Goal: Information Seeking & Learning: Learn about a topic

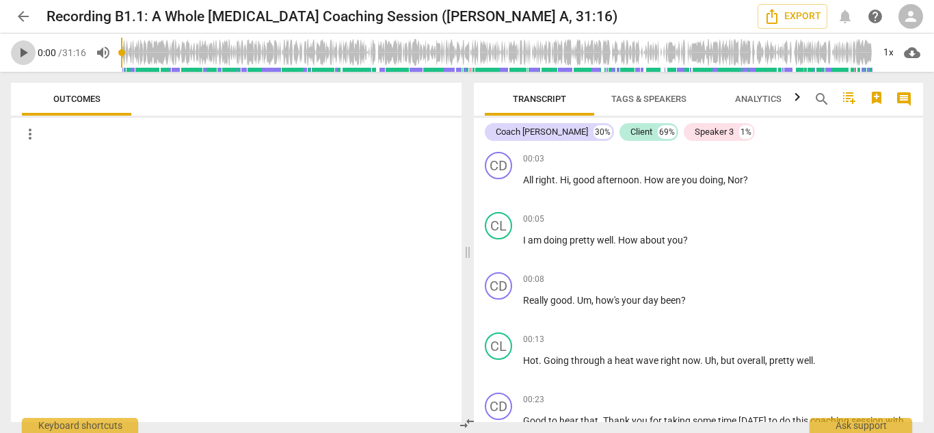
click at [23, 54] on span "play_arrow" at bounding box center [23, 52] width 16 height 16
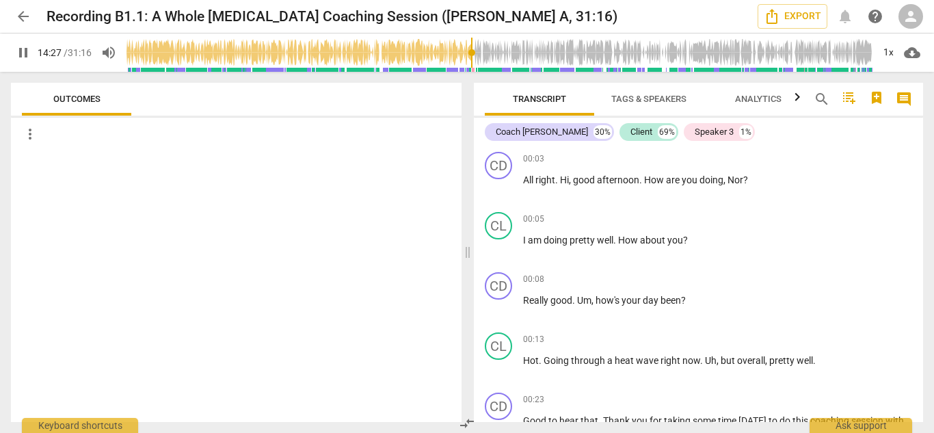
click at [470, 51] on input "range" at bounding box center [500, 53] width 746 height 44
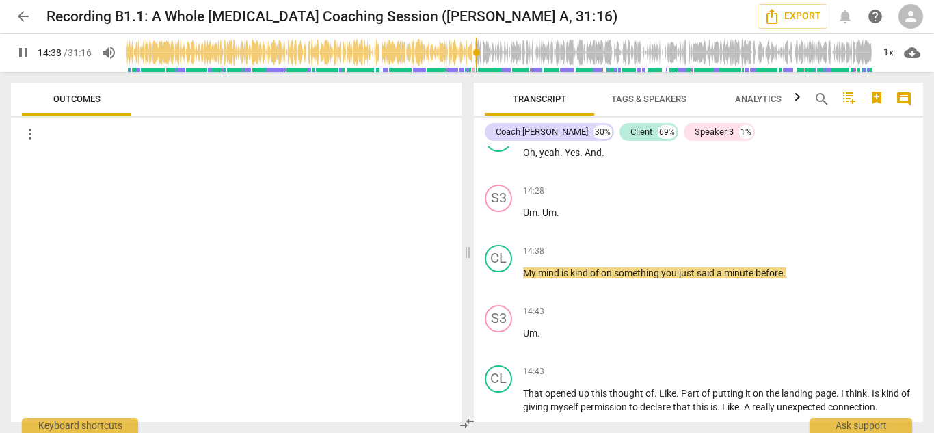
click at [508, 54] on input "range" at bounding box center [500, 53] width 746 height 44
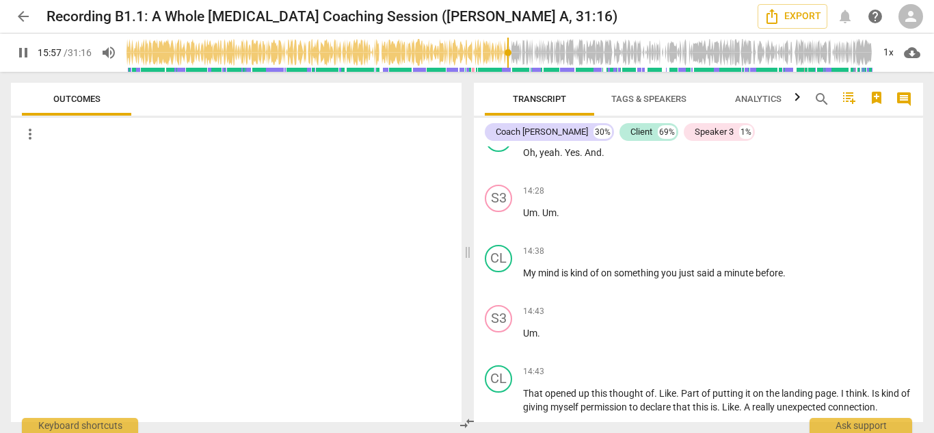
scroll to position [4242, 0]
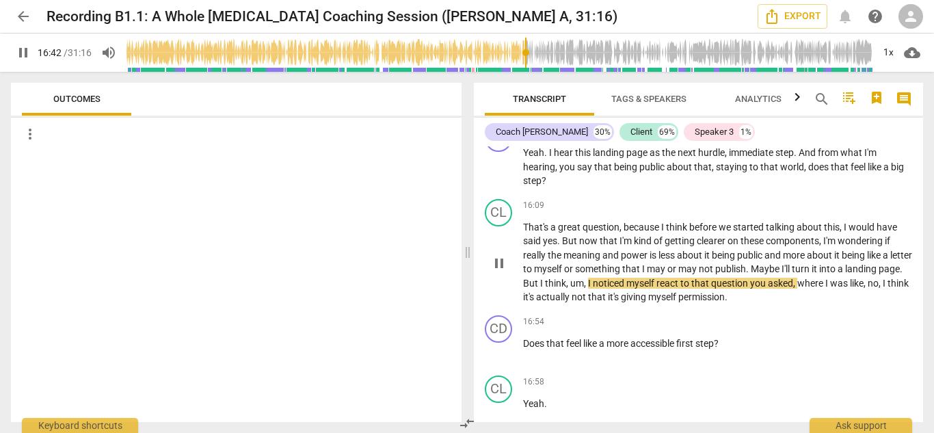
click at [904, 307] on div "CL play_arrow pause 16:09 keyboard_arrow_right That's a great question , becaus…" at bounding box center [698, 252] width 449 height 116
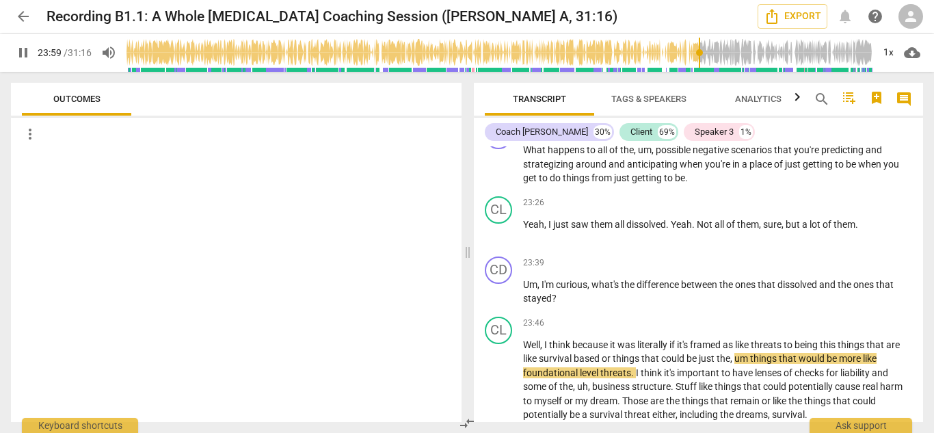
scroll to position [6568, 0]
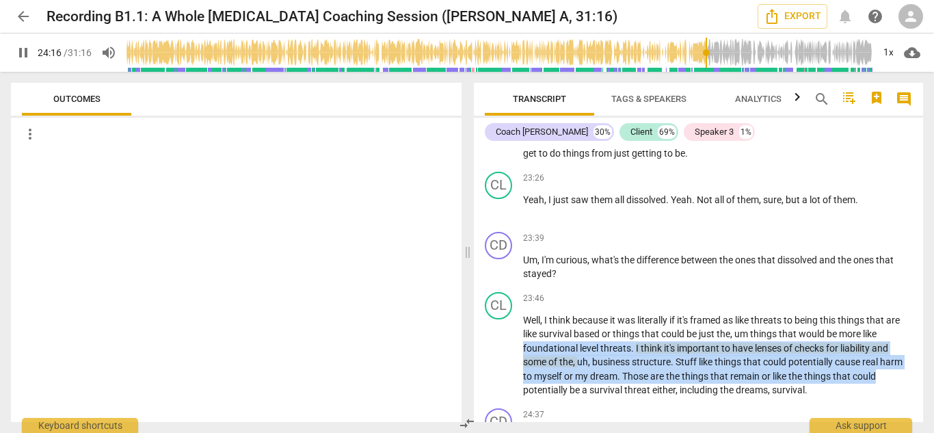
drag, startPoint x: 924, startPoint y: 336, endPoint x: 925, endPoint y: 374, distance: 37.6
click at [925, 374] on div "Transcript Tags & Speakers Analytics search comment Coach [PERSON_NAME] 30% Cli…" at bounding box center [701, 252] width 466 height 361
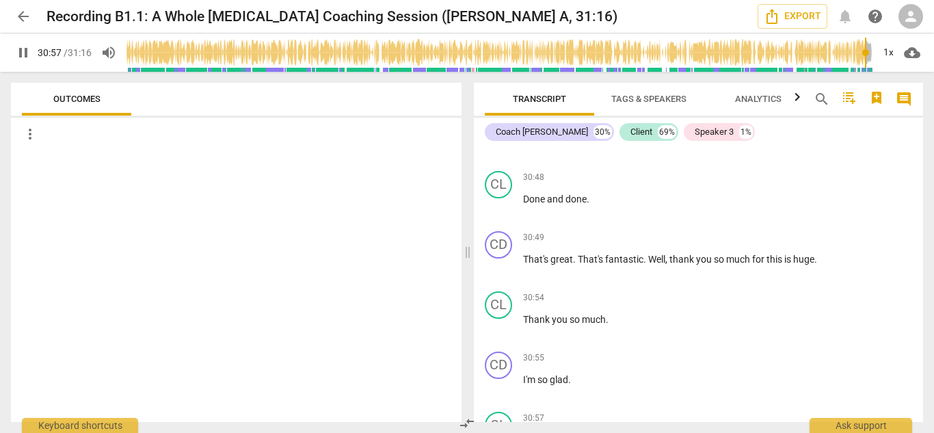
scroll to position [9369, 0]
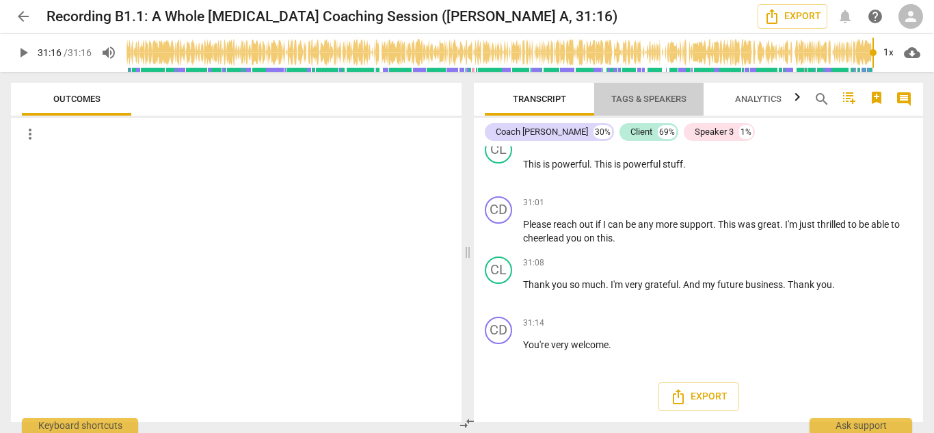
click at [641, 102] on span "Tags & Speakers" at bounding box center [648, 99] width 75 height 10
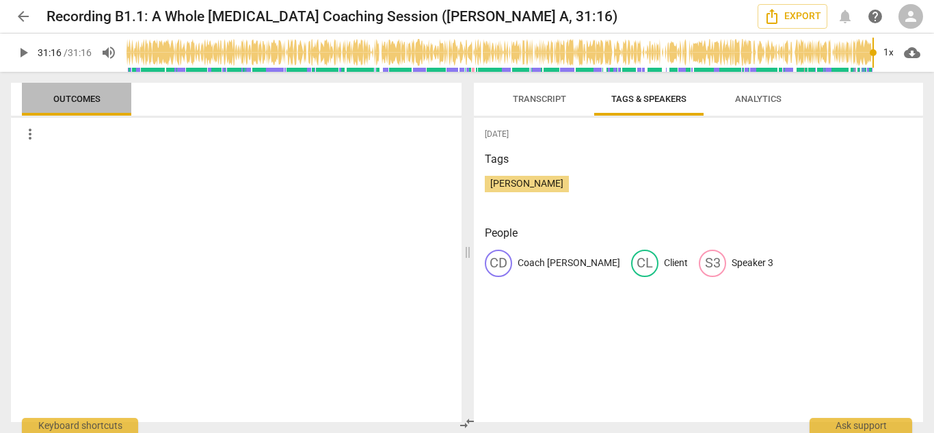
click at [36, 112] on button "Outcomes" at bounding box center [76, 99] width 109 height 33
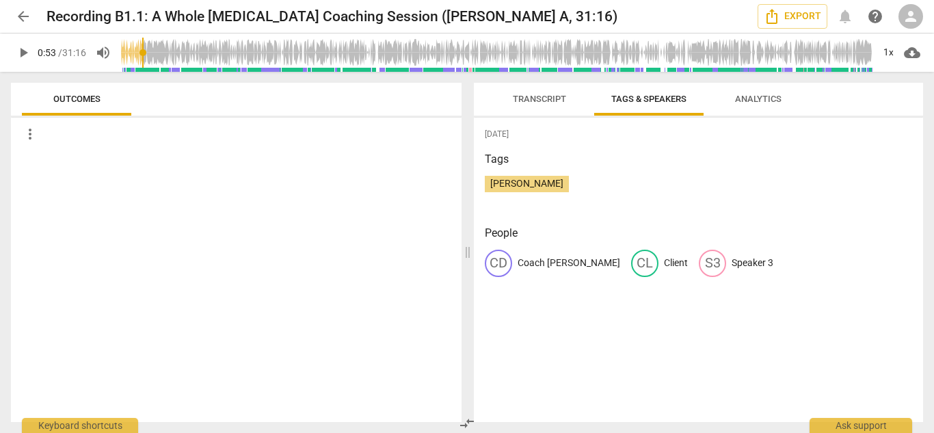
type input "53"
click at [150, 52] on input "range" at bounding box center [497, 53] width 752 height 44
click at [666, 103] on span "Tags & Speakers" at bounding box center [648, 99] width 75 height 10
click at [751, 100] on span "Analytics" at bounding box center [758, 99] width 47 height 10
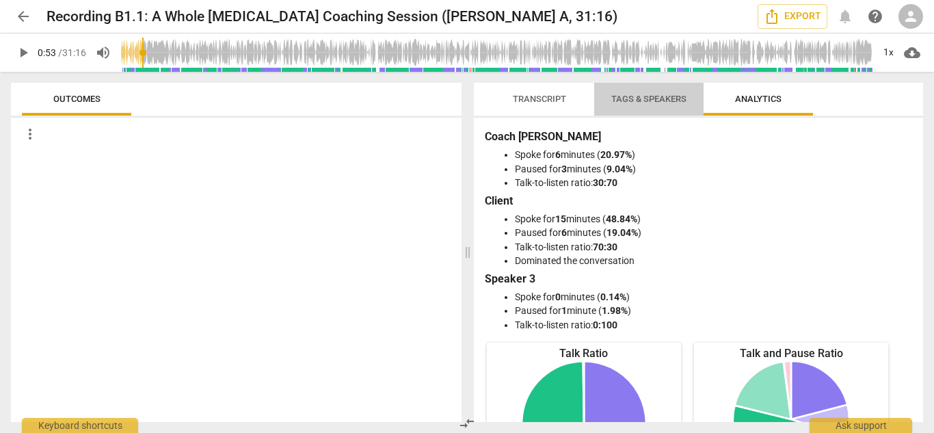
click at [655, 96] on span "Tags & Speakers" at bounding box center [648, 99] width 75 height 10
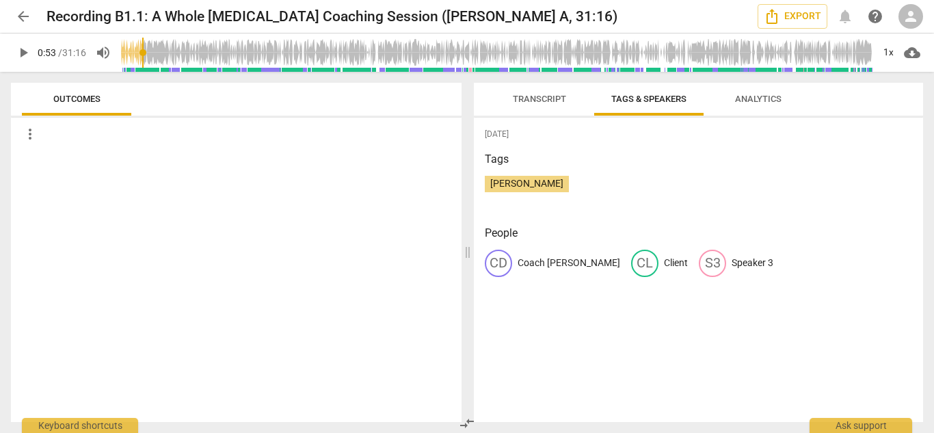
click at [522, 181] on span "[PERSON_NAME]" at bounding box center [527, 183] width 84 height 11
click at [26, 14] on span "arrow_back" at bounding box center [23, 16] width 16 height 16
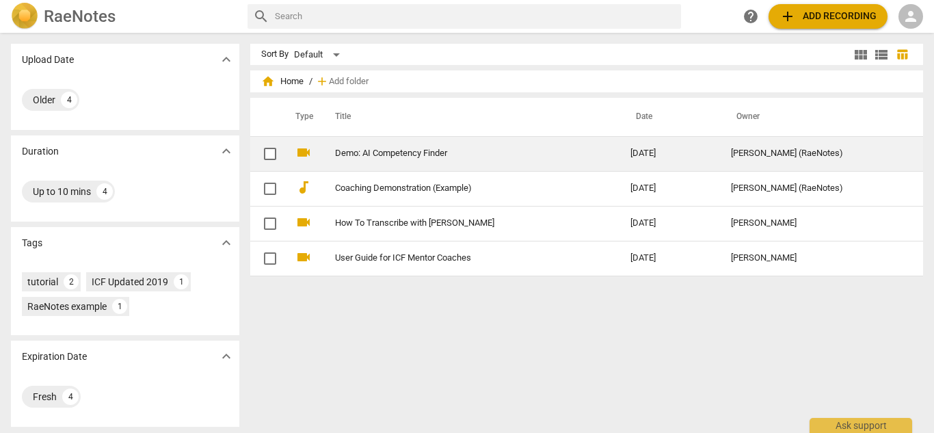
click at [363, 154] on link "Demo: AI Competency Finder" at bounding box center [458, 153] width 247 height 10
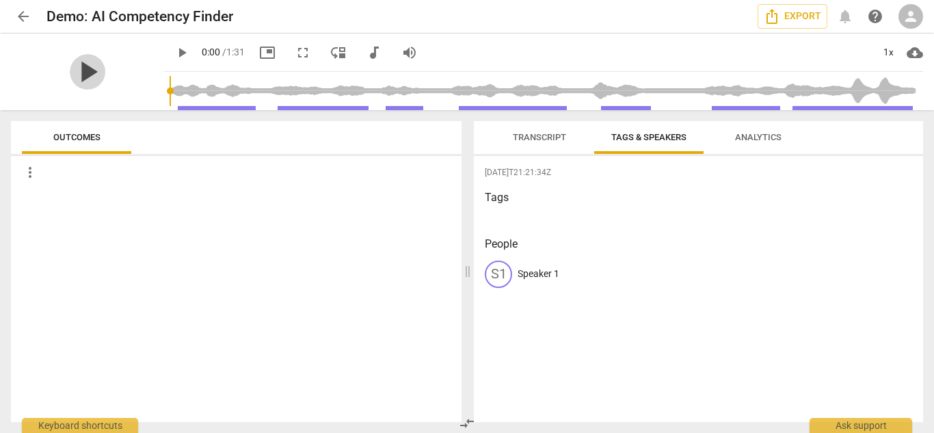
click at [86, 75] on span "play_arrow" at bounding box center [88, 72] width 36 height 36
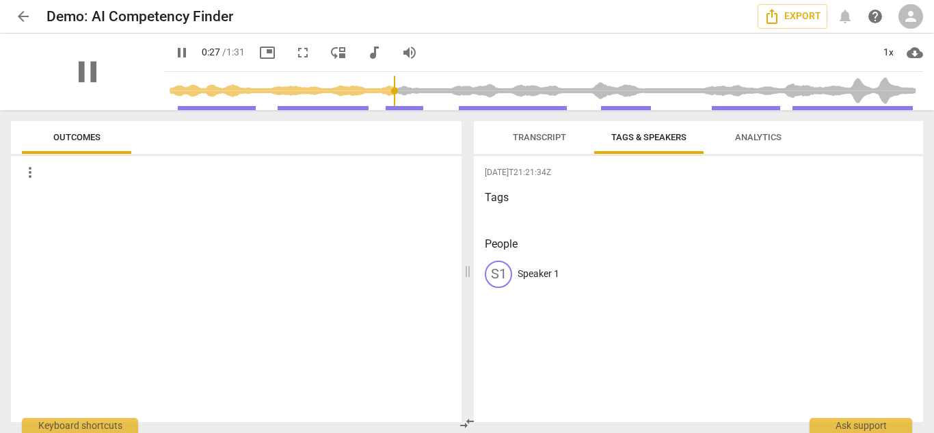
click at [120, 89] on div "pause" at bounding box center [87, 72] width 153 height 77
click at [304, 56] on span "fullscreen" at bounding box center [303, 52] width 16 height 16
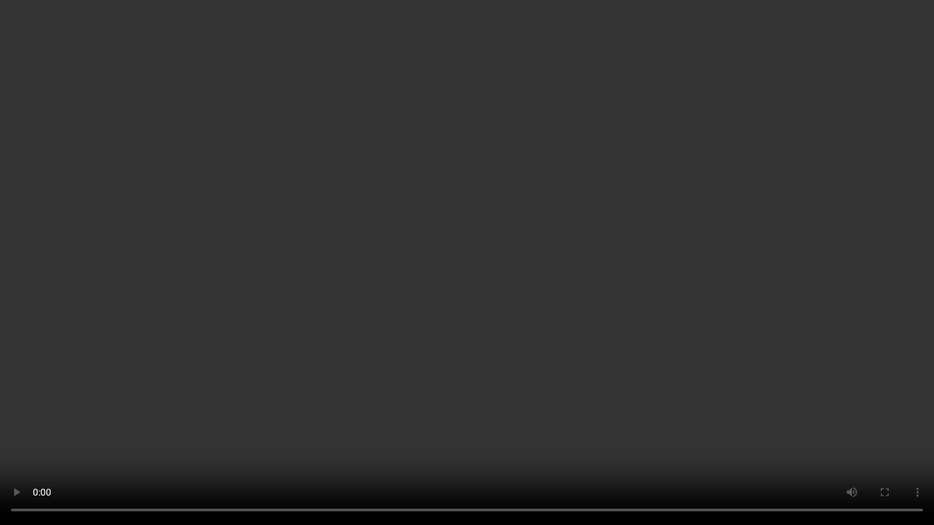
click at [11, 62] on video at bounding box center [467, 262] width 934 height 525
click at [848, 34] on video at bounding box center [467, 262] width 934 height 525
click at [849, 36] on video at bounding box center [467, 262] width 934 height 525
click at [14, 62] on video at bounding box center [467, 262] width 934 height 525
click at [15, 66] on video at bounding box center [467, 262] width 934 height 525
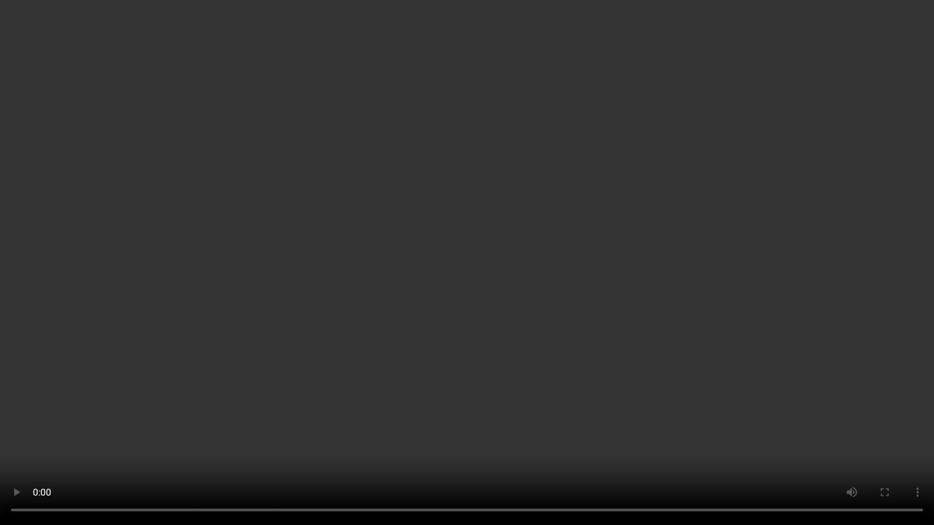
click at [916, 66] on video at bounding box center [467, 262] width 934 height 525
click at [851, 38] on video at bounding box center [467, 262] width 934 height 525
click at [851, 36] on video at bounding box center [467, 262] width 934 height 525
click at [167, 40] on video at bounding box center [467, 262] width 934 height 525
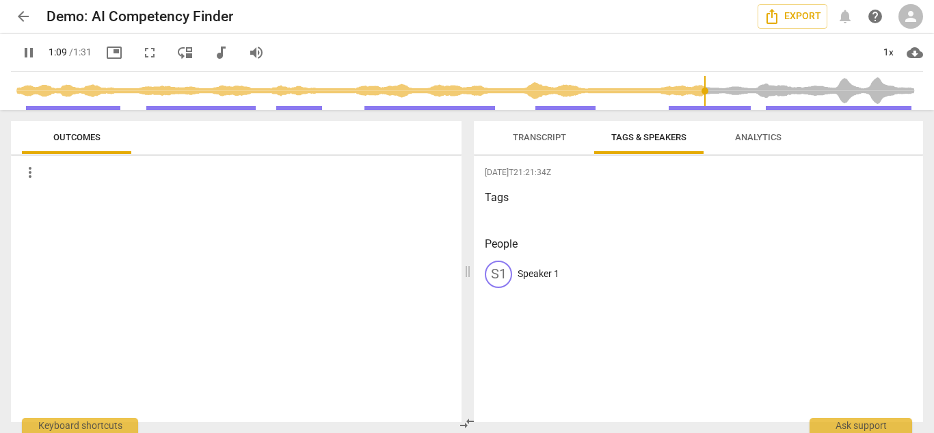
type input "70"
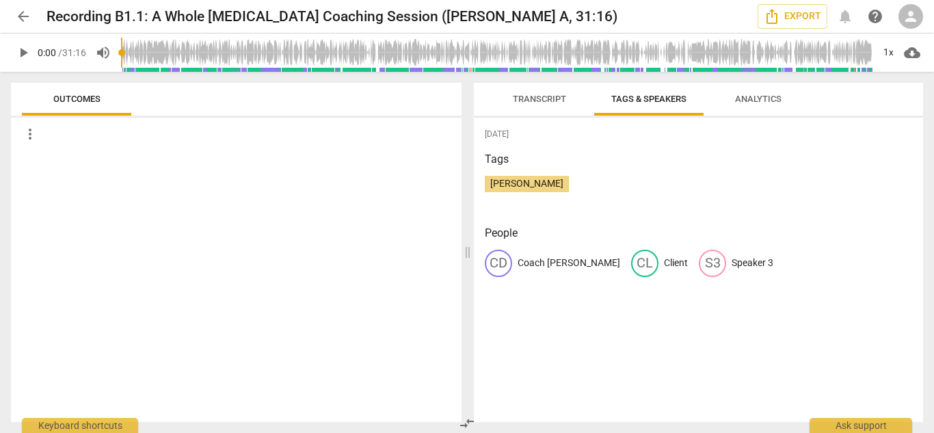
click at [518, 96] on span "Transcript" at bounding box center [539, 99] width 53 height 10
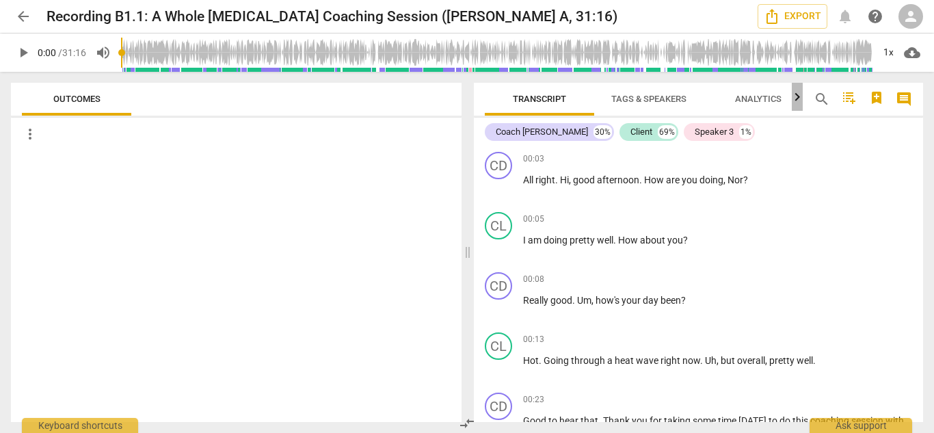
click at [796, 101] on icon "button" at bounding box center [797, 96] width 5 height 8
click at [796, 102] on div at bounding box center [797, 97] width 11 height 28
click at [25, 132] on span "more_vert" at bounding box center [30, 134] width 16 height 16
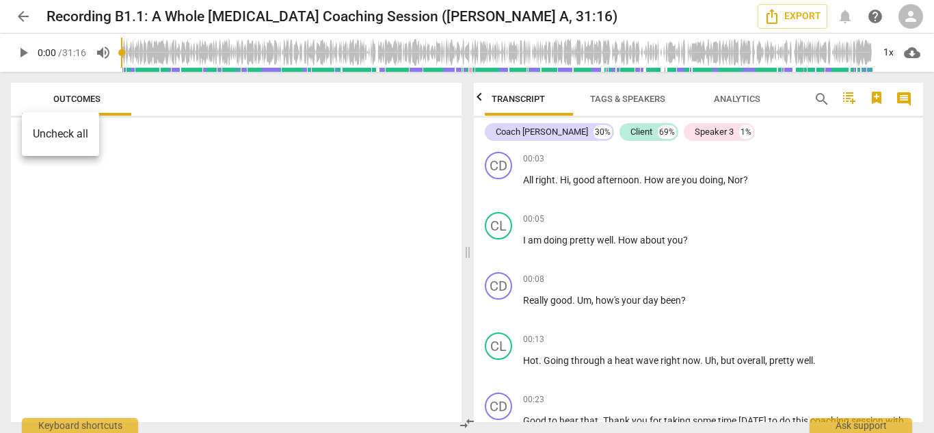
click at [269, 140] on div at bounding box center [467, 216] width 934 height 433
click at [907, 98] on span "comment" at bounding box center [904, 99] width 16 height 16
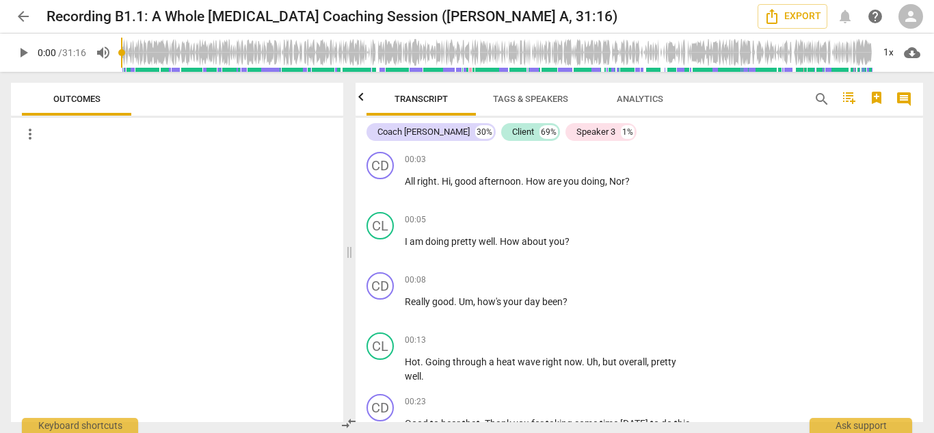
scroll to position [0, 0]
click at [907, 97] on span "comment" at bounding box center [904, 99] width 16 height 16
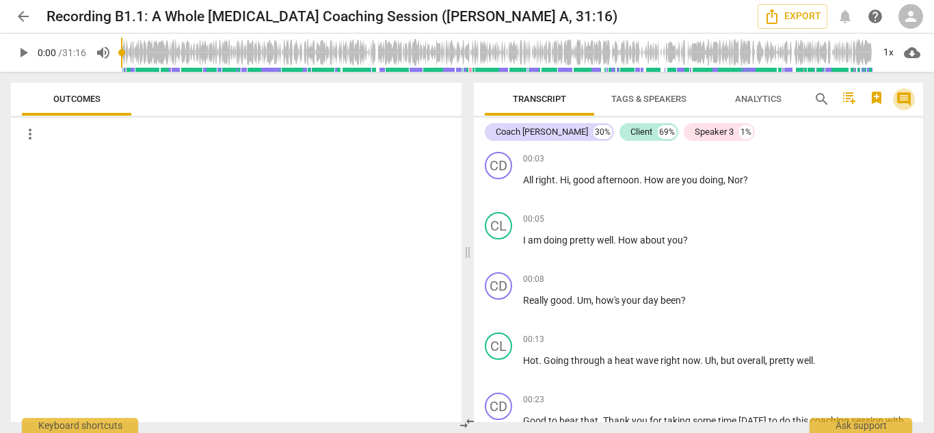
click at [907, 97] on span "comment" at bounding box center [904, 99] width 16 height 16
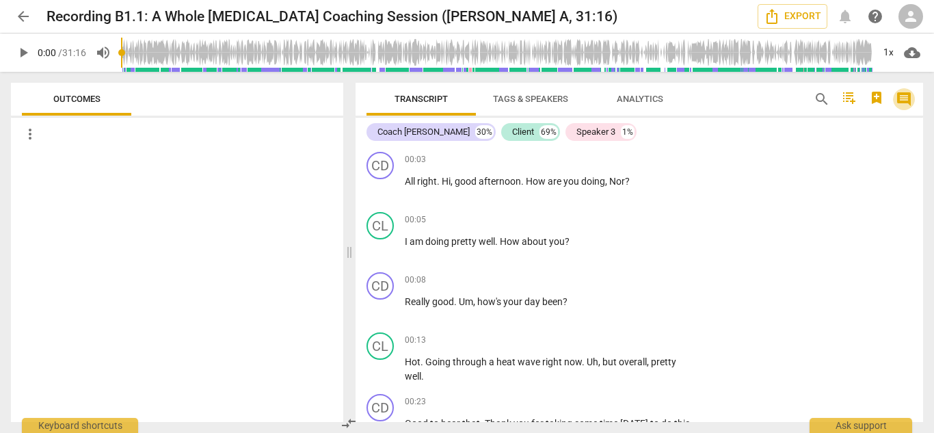
click at [907, 97] on span "comment" at bounding box center [904, 99] width 16 height 16
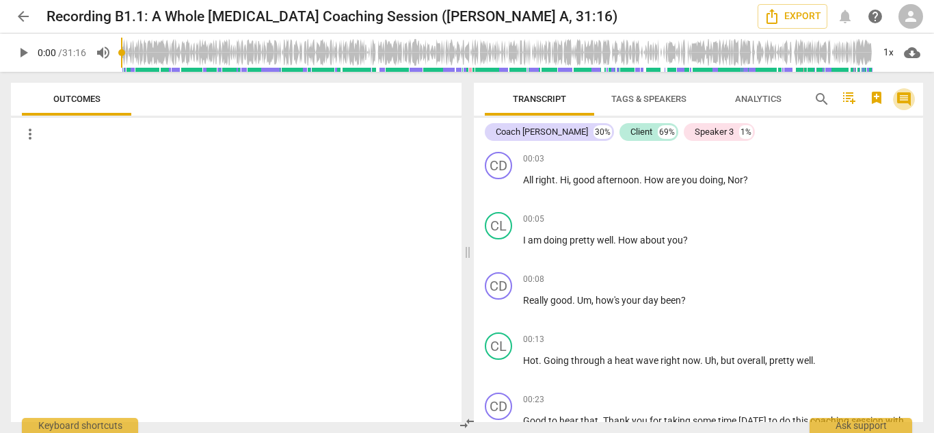
click at [907, 97] on span "comment" at bounding box center [904, 99] width 16 height 16
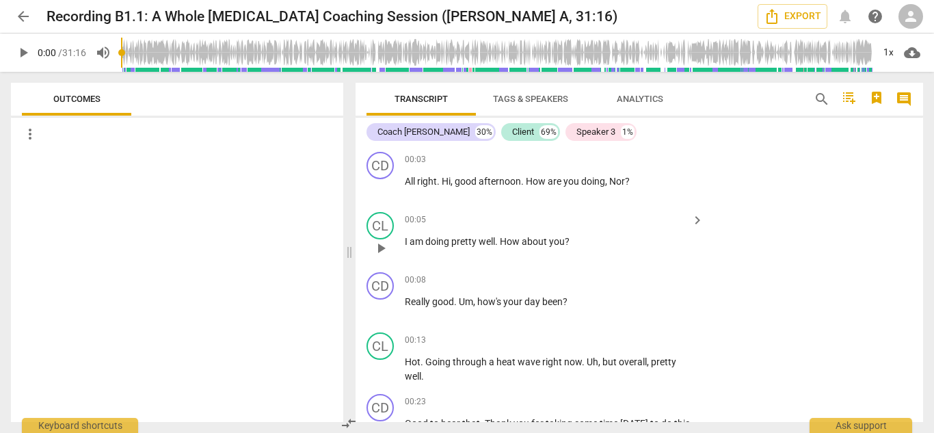
drag, startPoint x: 890, startPoint y: 0, endPoint x: 412, endPoint y: 250, distance: 540.2
click at [412, 250] on div "00:05 keyboard_arrow_right I am doing pretty well . How about you ?" at bounding box center [555, 236] width 300 height 49
click at [657, 96] on span "Analytics" at bounding box center [640, 99] width 47 height 10
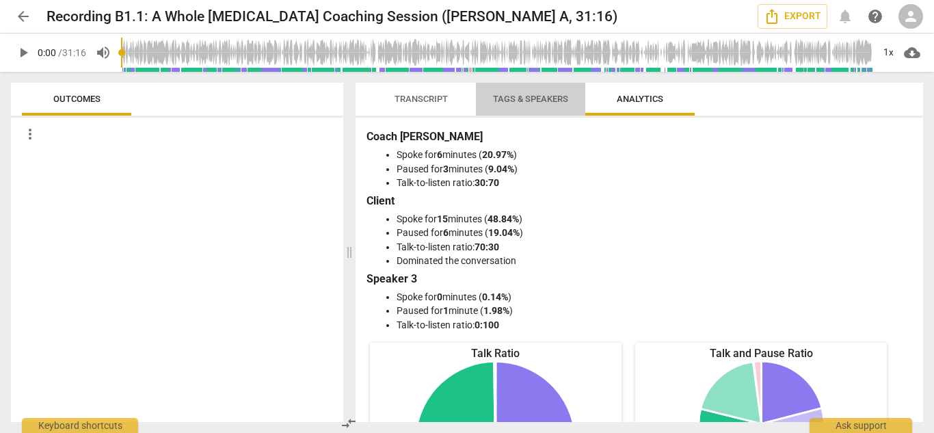
click at [537, 103] on span "Tags & Speakers" at bounding box center [530, 99] width 75 height 10
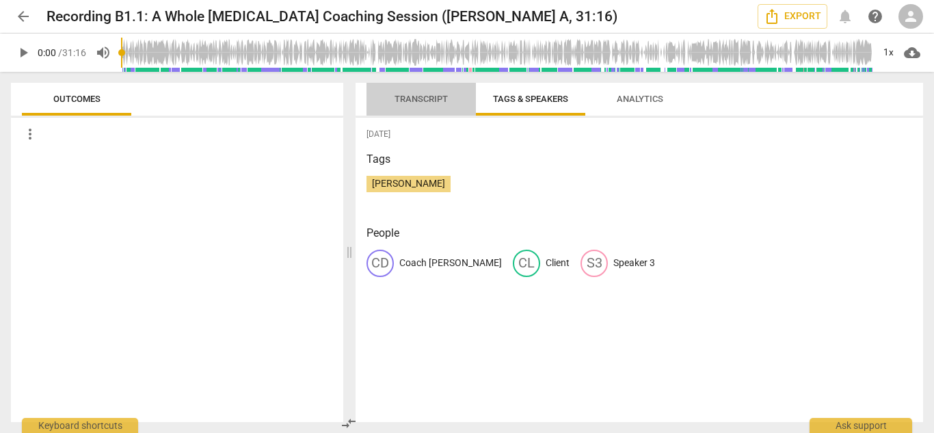
click at [428, 104] on span "Transcript" at bounding box center [421, 99] width 86 height 18
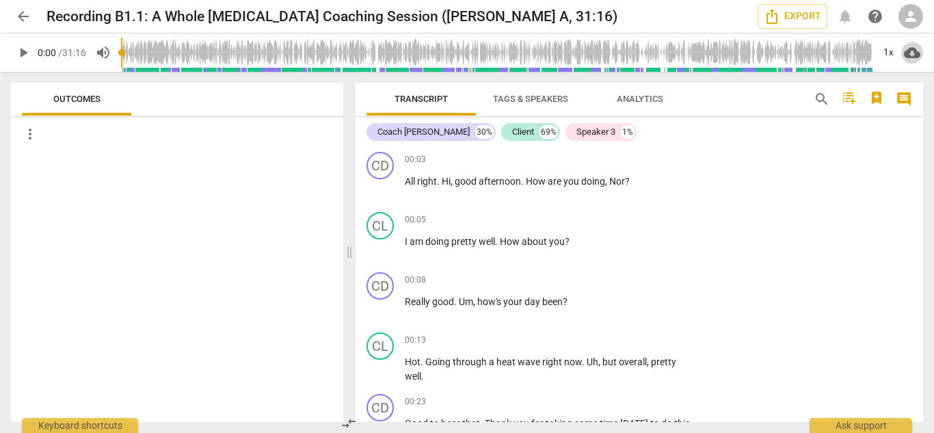
click at [912, 50] on span "cloud_download" at bounding box center [912, 52] width 16 height 16
click at [818, 183] on div at bounding box center [467, 216] width 934 height 433
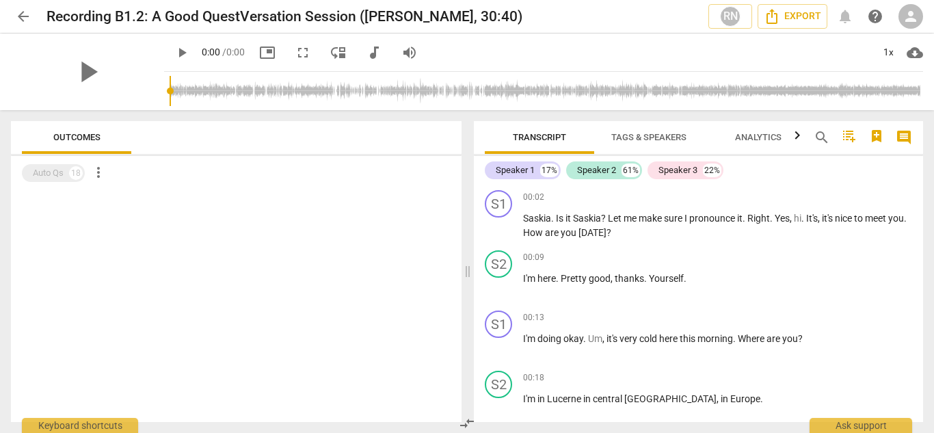
click at [641, 138] on span "Tags & Speakers" at bounding box center [648, 137] width 75 height 10
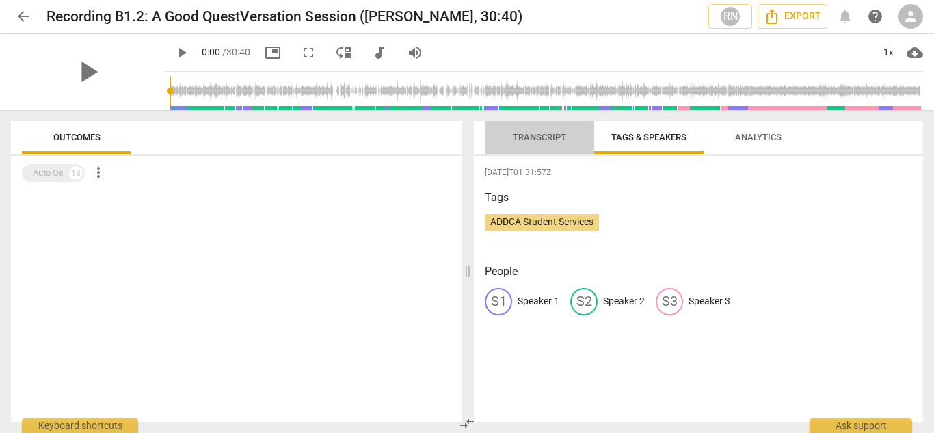
click at [544, 135] on span "Transcript" at bounding box center [539, 137] width 53 height 10
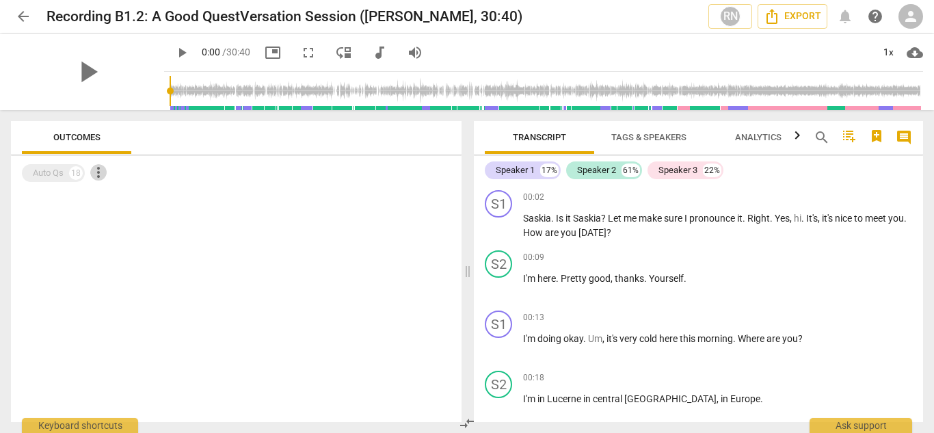
click at [94, 171] on span "more_vert" at bounding box center [98, 172] width 16 height 16
click at [248, 211] on div at bounding box center [467, 216] width 934 height 433
click at [57, 171] on div "Auto Qs" at bounding box center [48, 173] width 31 height 14
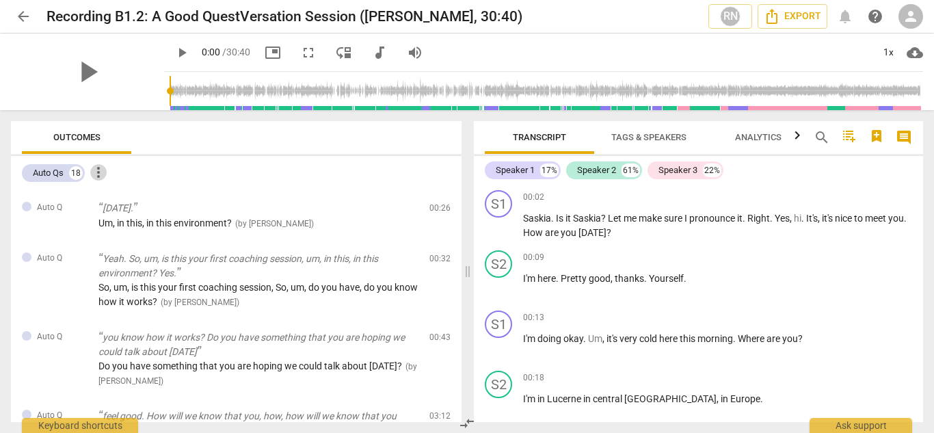
click at [99, 170] on span "more_vert" at bounding box center [98, 172] width 16 height 16
click at [328, 223] on div at bounding box center [467, 216] width 934 height 433
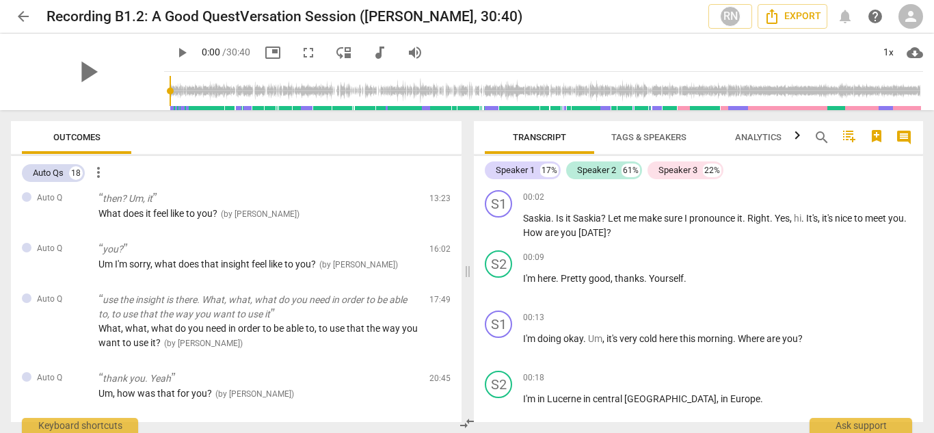
scroll to position [561, 0]
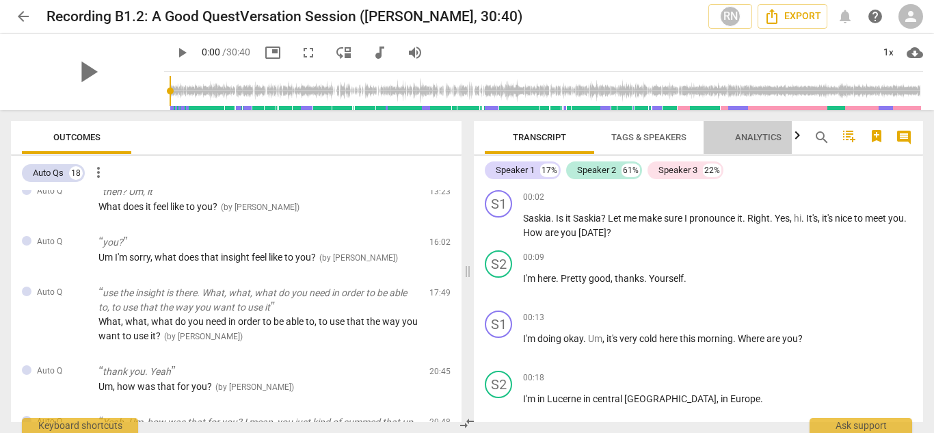
click at [774, 137] on span "Analytics" at bounding box center [758, 137] width 47 height 10
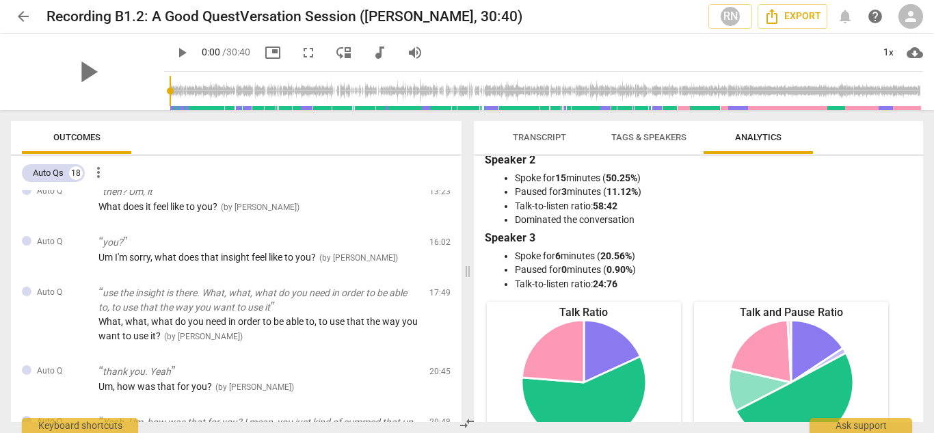
scroll to position [0, 0]
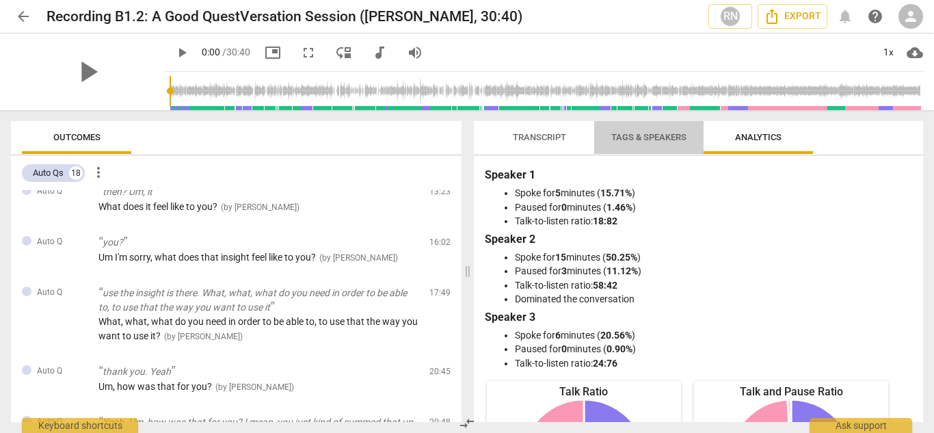
click at [649, 141] on span "Tags & Speakers" at bounding box center [648, 137] width 75 height 10
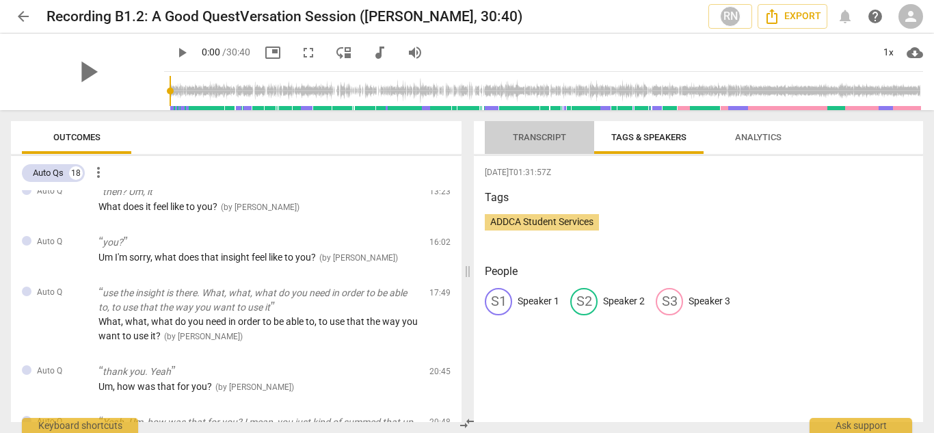
click at [538, 129] on span "Transcript" at bounding box center [539, 138] width 86 height 18
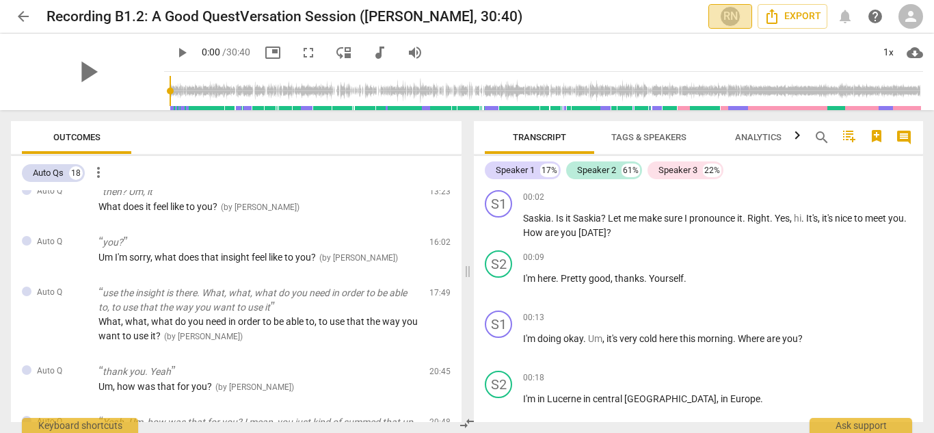
click at [729, 16] on div "RN" at bounding box center [730, 16] width 21 height 21
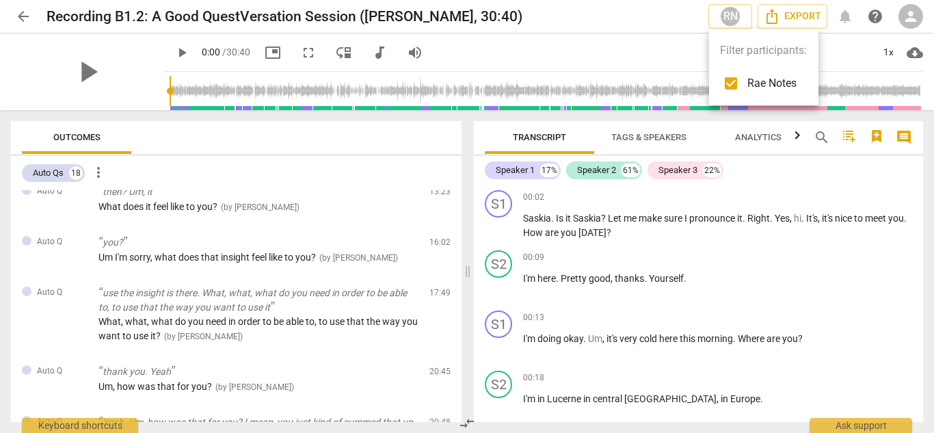
click at [778, 189] on div at bounding box center [467, 216] width 934 height 433
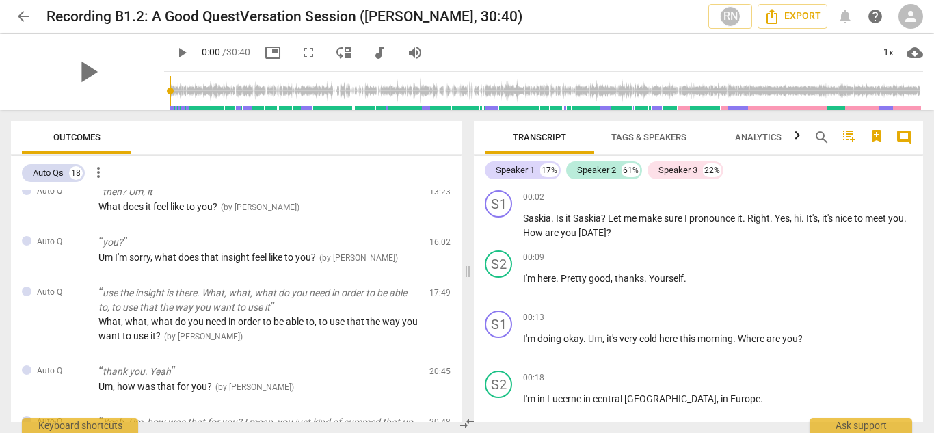
click at [101, 172] on span "more_vert" at bounding box center [98, 172] width 16 height 16
click at [198, 201] on div at bounding box center [467, 216] width 934 height 433
click at [74, 70] on span "play_arrow" at bounding box center [88, 72] width 36 height 36
click at [123, 74] on div "pause" at bounding box center [87, 72] width 153 height 77
click at [123, 75] on div "pause" at bounding box center [87, 72] width 153 height 77
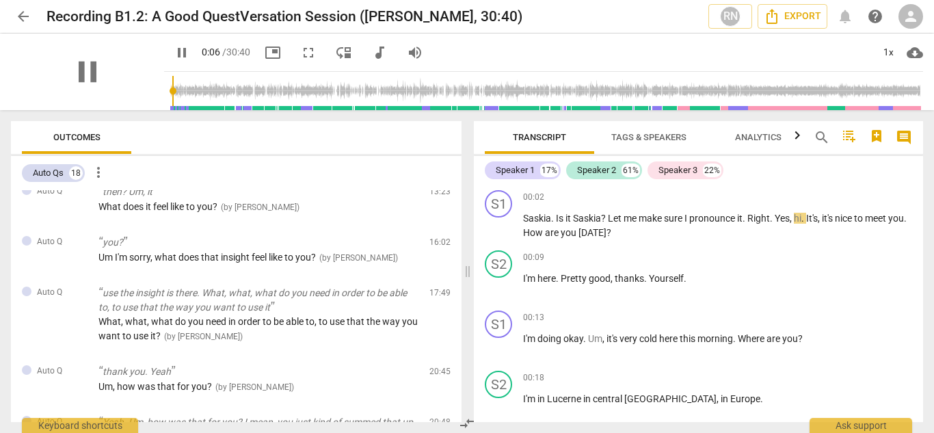
click at [123, 75] on div "pause" at bounding box center [87, 72] width 153 height 77
click at [265, 51] on span "picture_in_picture" at bounding box center [273, 52] width 16 height 16
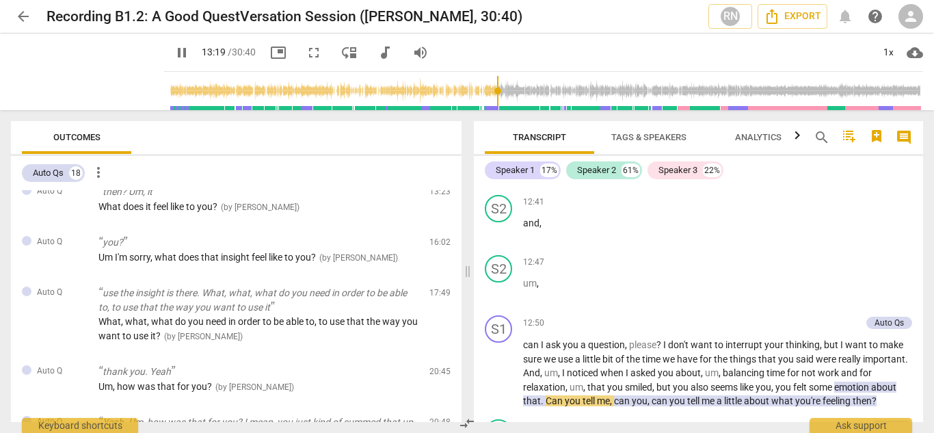
scroll to position [3189, 0]
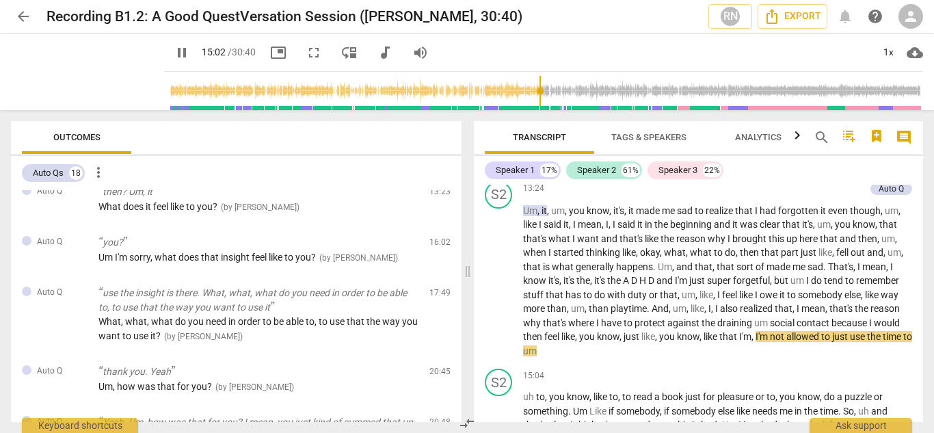
click at [174, 53] on span "pause" at bounding box center [182, 52] width 16 height 16
type input "903"
